Goal: Task Accomplishment & Management: Use online tool/utility

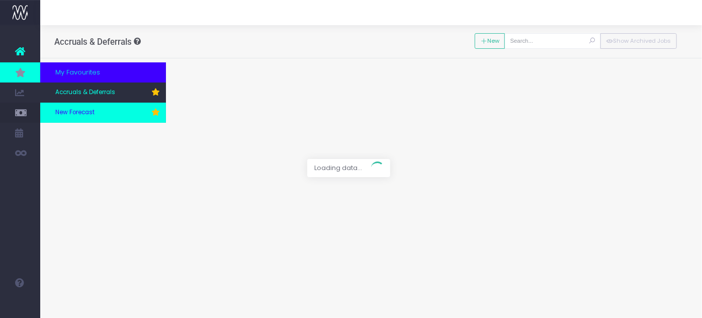
click at [104, 111] on link "New Forecast" at bounding box center [103, 113] width 126 height 20
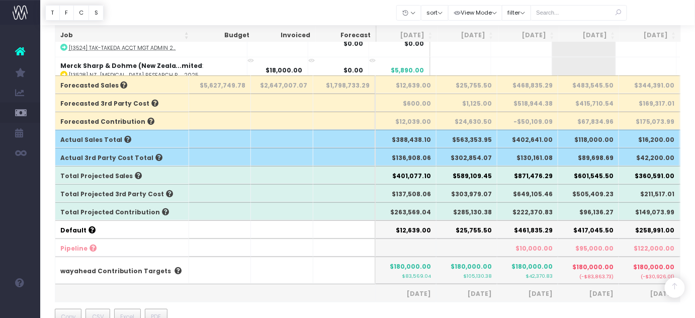
scroll to position [246, 0]
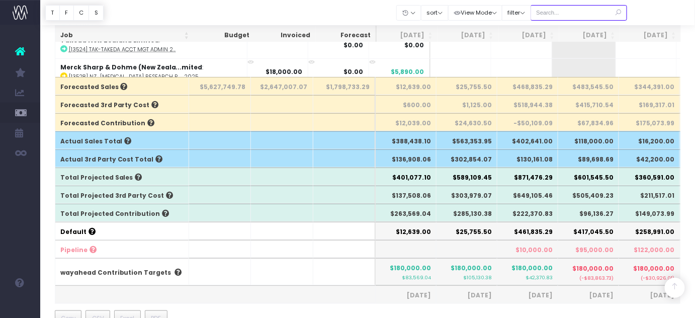
click at [572, 13] on input "text" at bounding box center [579, 13] width 97 height 16
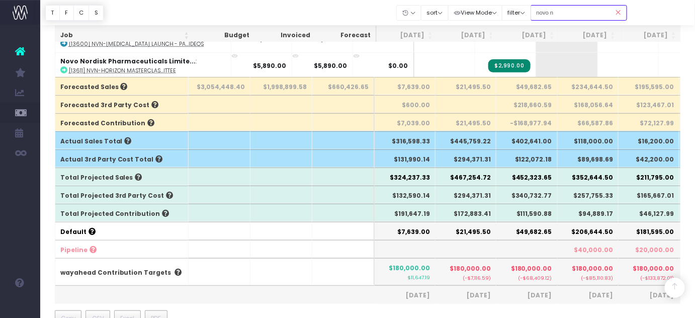
drag, startPoint x: 572, startPoint y: 13, endPoint x: 504, endPoint y: 3, distance: 69.6
click at [504, 3] on div "Clear Filters Hide [DATE] [DATE] [DATE] [DATE] [DATE] [DATE] [DATE] [DATE] [DAT…" at bounding box center [512, 13] width 230 height 21
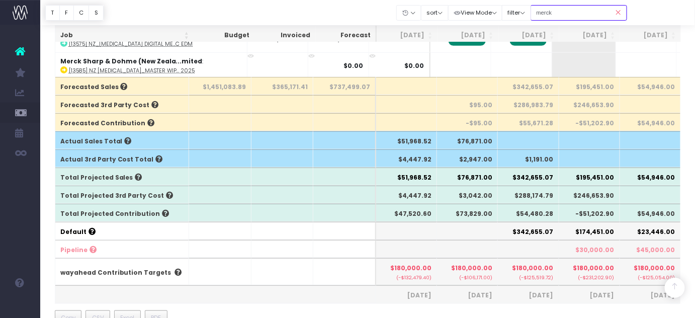
click at [560, 15] on input "merck" at bounding box center [579, 13] width 97 height 16
type input "astra"
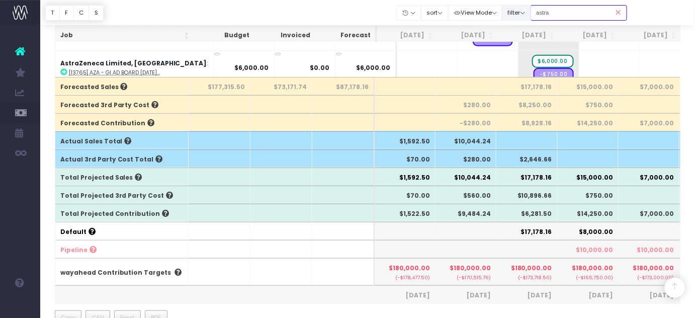
drag, startPoint x: 560, startPoint y: 15, endPoint x: 517, endPoint y: 6, distance: 44.8
click at [517, 6] on div "Clear Filters Hide [DATE] [DATE] [DATE] [DATE] [DATE] [DATE] [DATE] [DATE] [DAT…" at bounding box center [512, 13] width 230 height 21
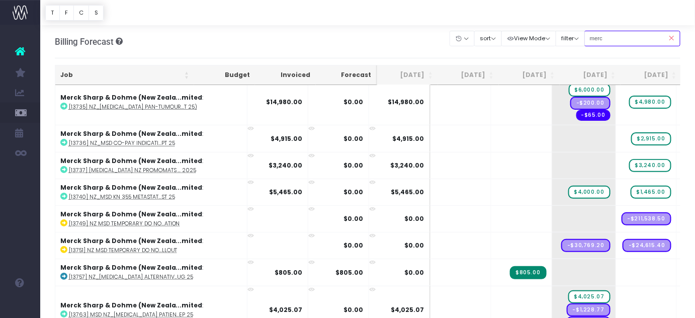
scroll to position [1404, 0]
drag, startPoint x: 620, startPoint y: 34, endPoint x: 580, endPoint y: 34, distance: 39.7
click at [580, 34] on div "Clear Filters Hide [DATE] [DATE] [DATE] [DATE] [DATE] [DATE] [DATE] [DATE] [DAT…" at bounding box center [565, 38] width 230 height 21
type input "organ"
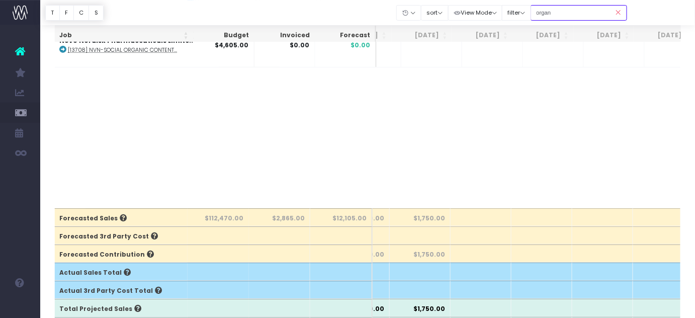
scroll to position [0, 351]
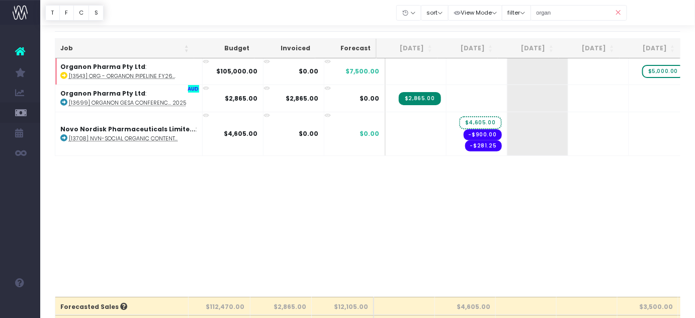
click at [618, 11] on icon at bounding box center [619, 13] width 18 height 21
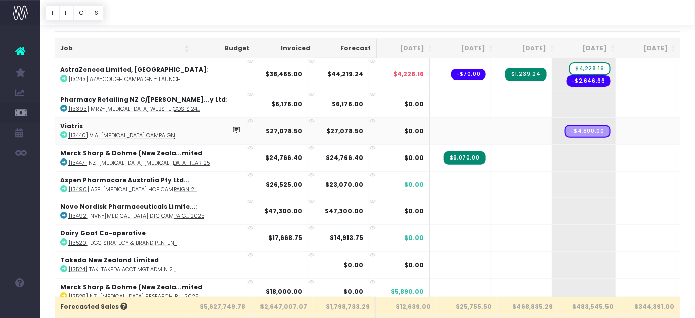
scroll to position [0, 0]
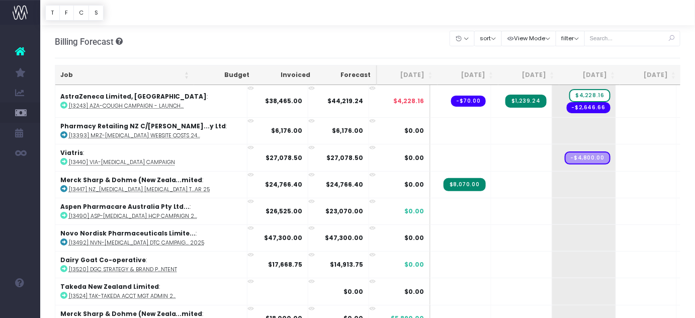
click at [476, 77] on th "[DATE]" at bounding box center [468, 75] width 61 height 20
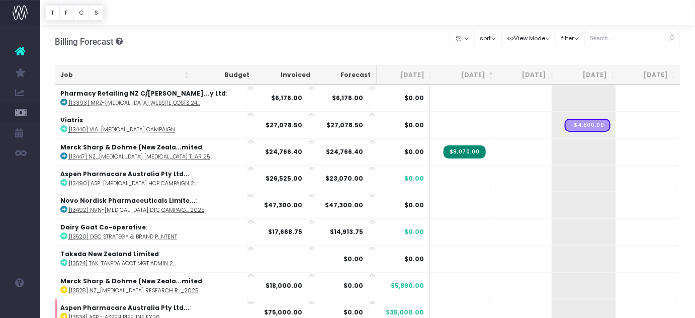
click at [476, 77] on th "[DATE]" at bounding box center [468, 75] width 61 height 20
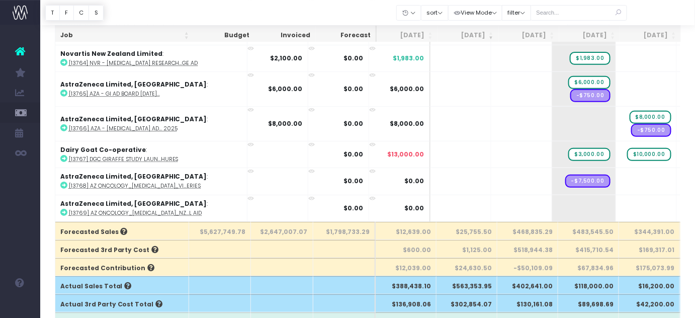
scroll to position [4865, 0]
